Goal: Information Seeking & Learning: Find specific fact

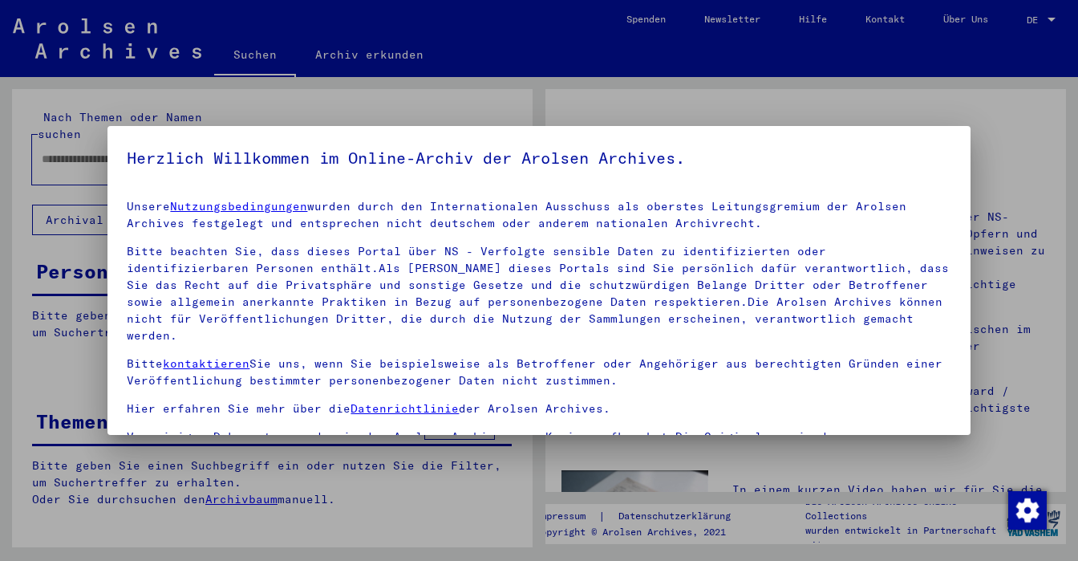
click at [243, 205] on link "Nutzungsbedingungen" at bounding box center [238, 206] width 137 height 14
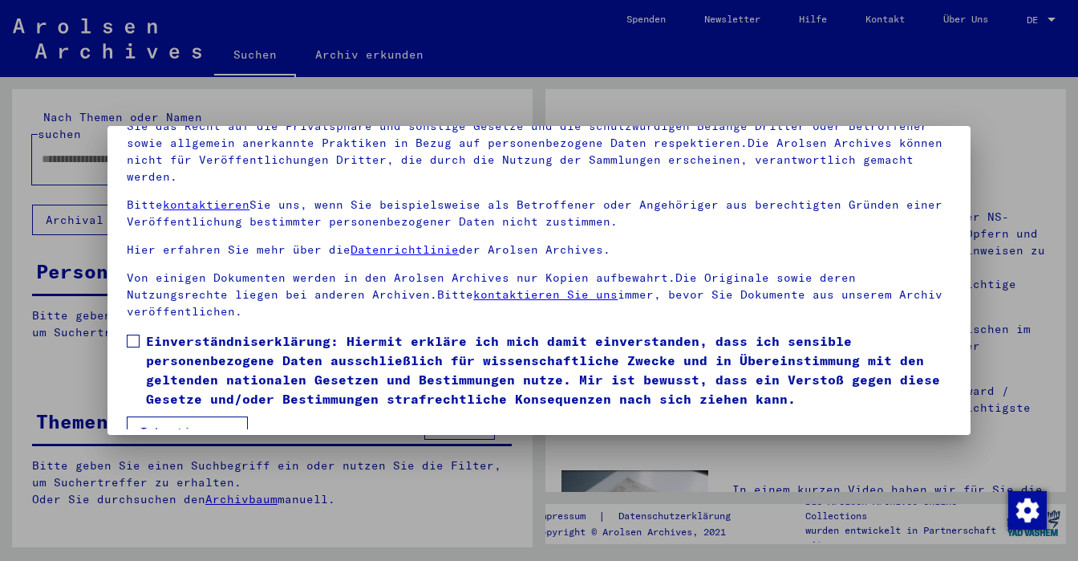
scroll to position [136, 0]
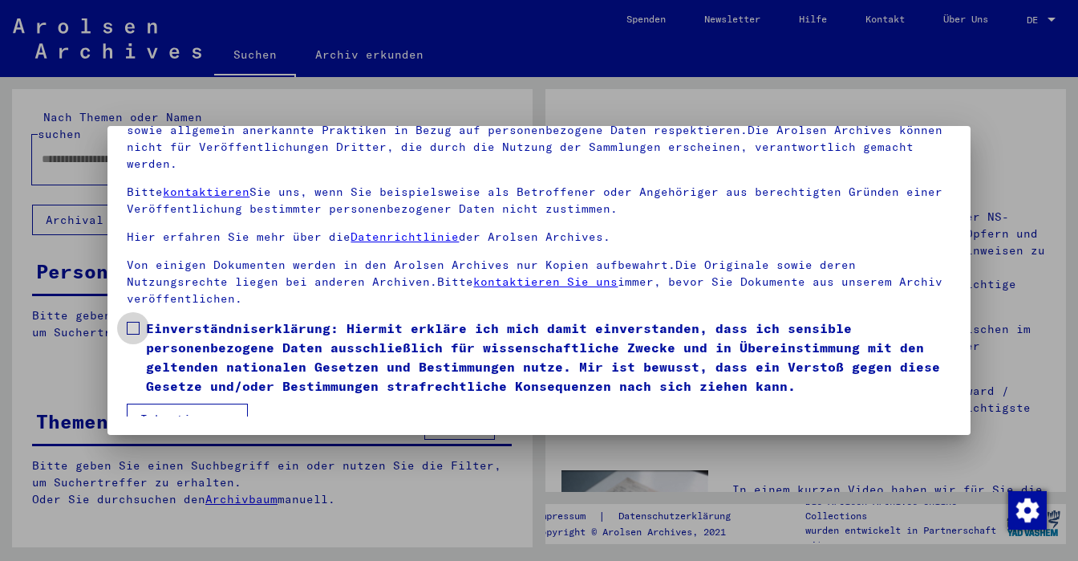
click at [132, 322] on span at bounding box center [133, 328] width 13 height 13
click at [157, 403] on button "Ich stimme zu" at bounding box center [187, 418] width 121 height 30
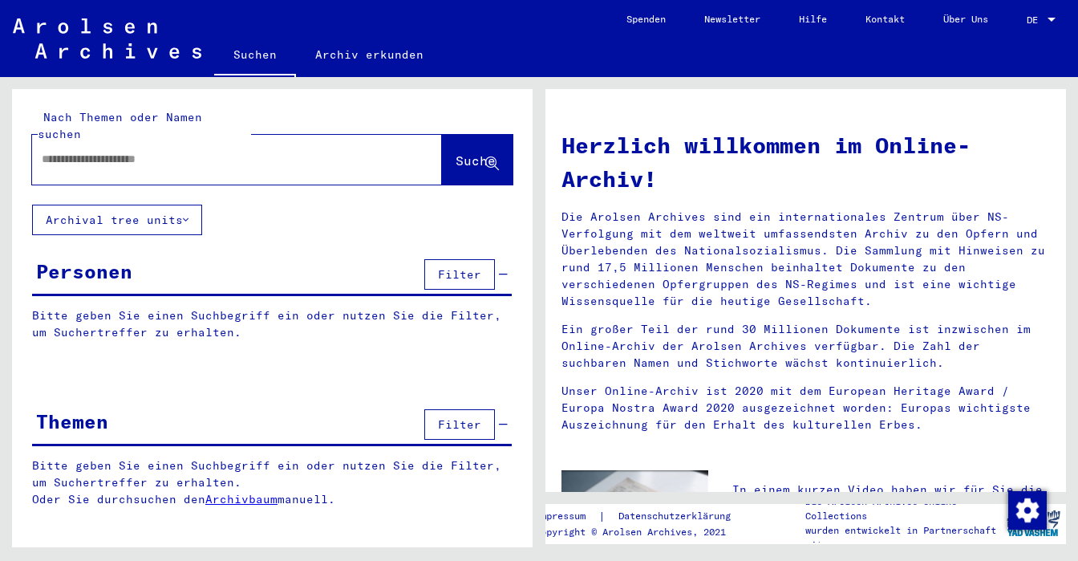
click at [104, 151] on input "text" at bounding box center [218, 159] width 352 height 17
type input "******"
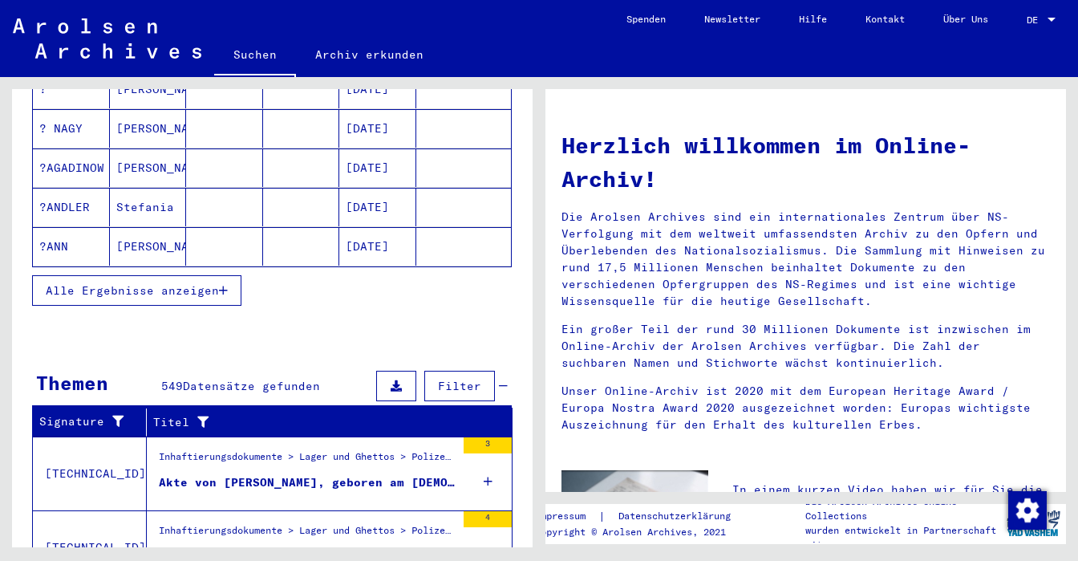
scroll to position [555, 0]
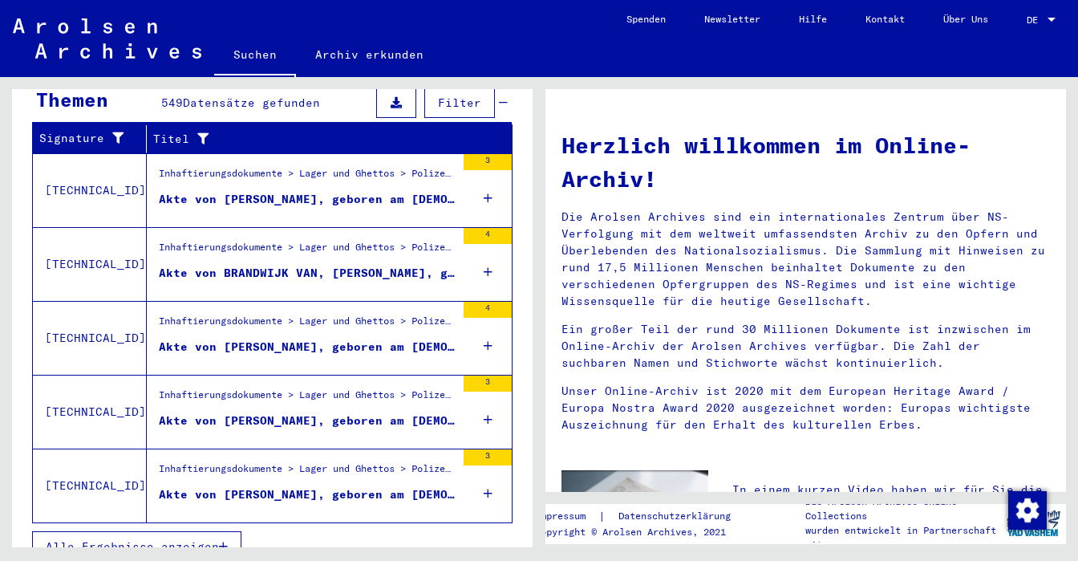
click at [362, 461] on div "Inhaftierungsdokumente > Lager und Ghettos > Polizeiliches Durchgangslager [GEO…" at bounding box center [307, 472] width 297 height 22
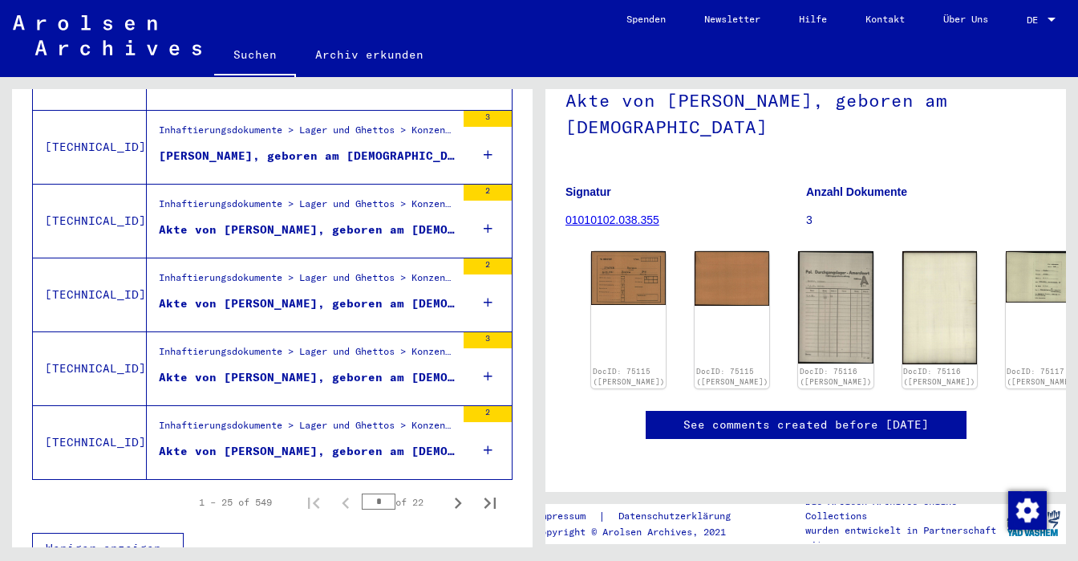
scroll to position [1785, 0]
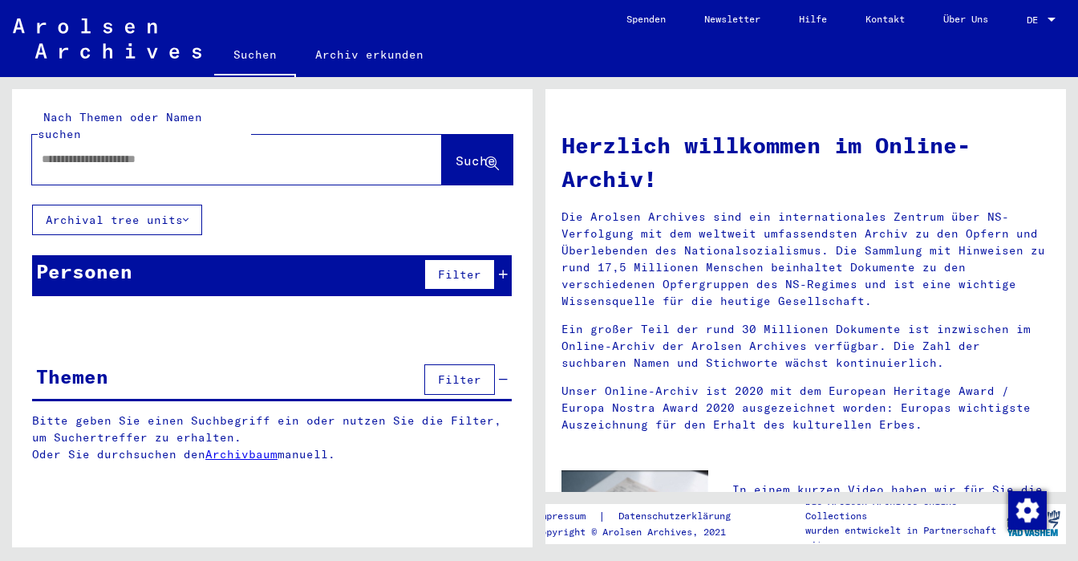
click at [71, 151] on input "text" at bounding box center [218, 159] width 352 height 17
